Goal: Task Accomplishment & Management: Manage account settings

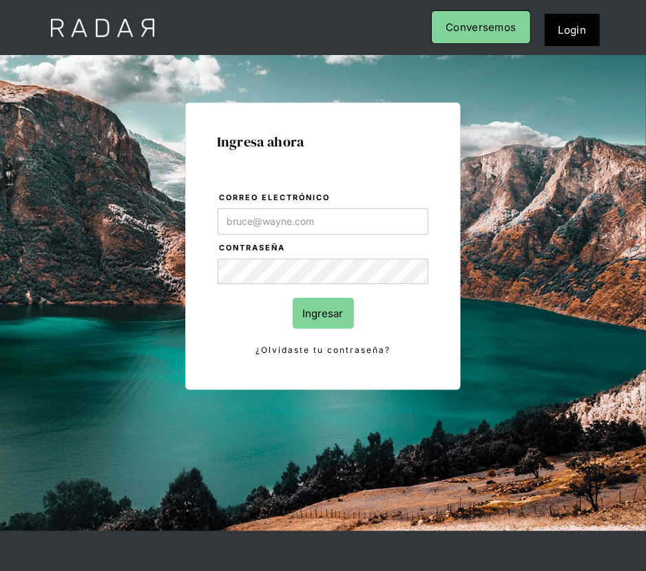
type input "Evans@prontopaga.com"
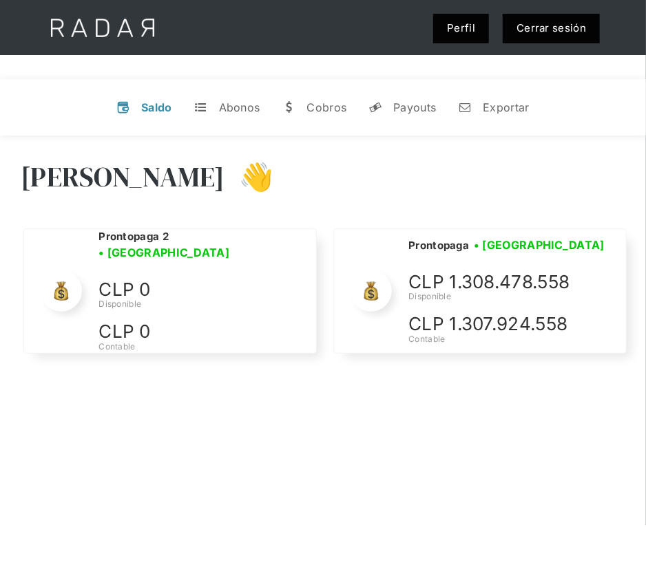
click at [414, 456] on div "[PERSON_NAME] 👋 Cargando tus cuentas... Nombre de la empresa • [GEOGRAPHIC_DATA…" at bounding box center [323, 421] width 646 height 571
click at [542, 38] on link "Cerrar sesión" at bounding box center [550, 29] width 97 height 30
